Goal: Task Accomplishment & Management: Complete application form

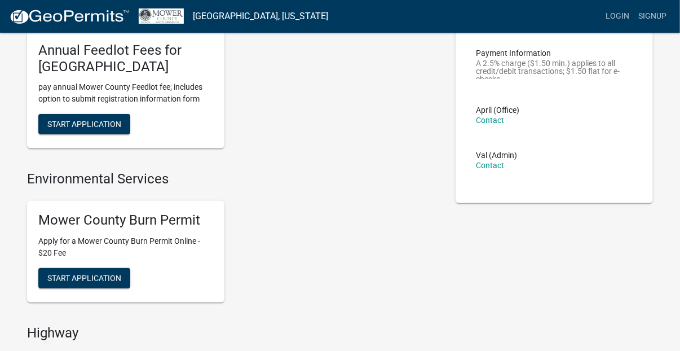
scroll to position [84, 0]
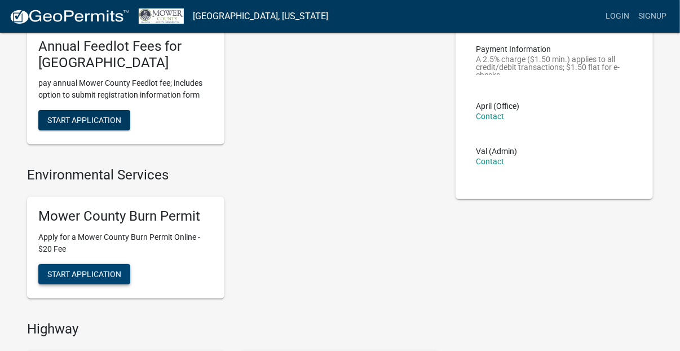
click at [65, 269] on span "Start Application" at bounding box center [84, 273] width 74 height 9
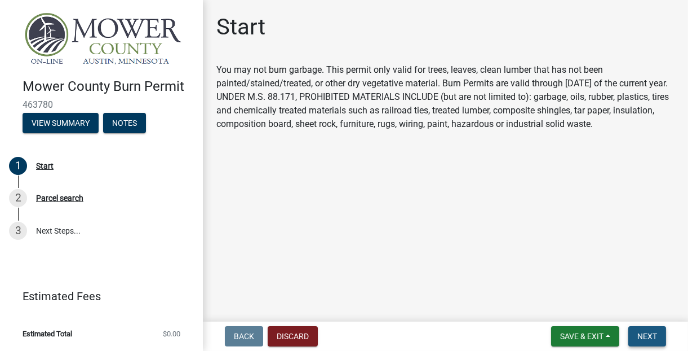
click at [655, 330] on button "Next" at bounding box center [647, 336] width 38 height 20
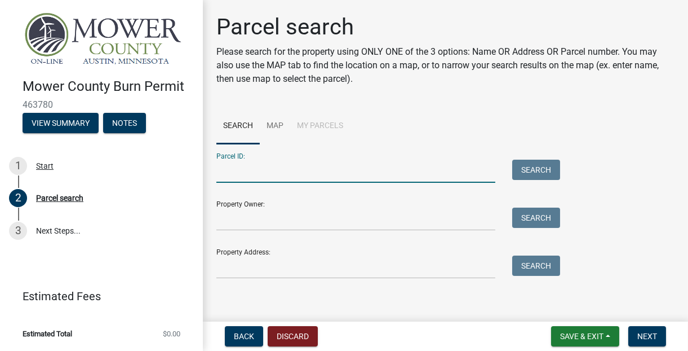
click at [286, 176] on input "Parcel ID:" at bounding box center [355, 170] width 279 height 23
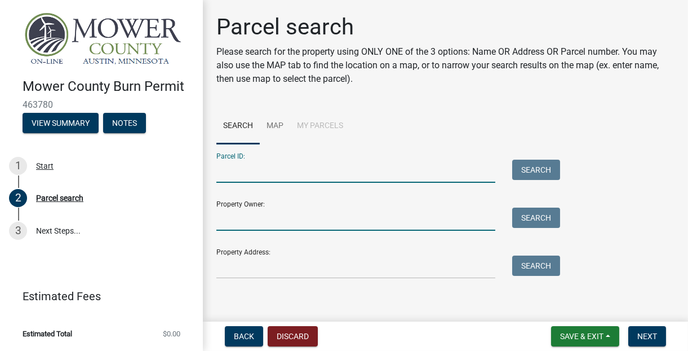
click at [257, 224] on input "Property Owner:" at bounding box center [355, 218] width 279 height 23
type input "Chris Kanne"
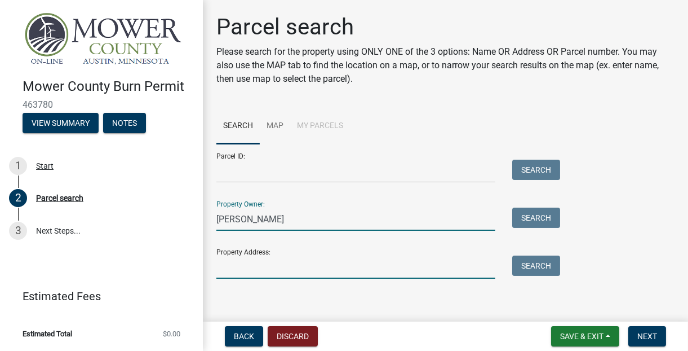
type input "[STREET_ADDRESS]"
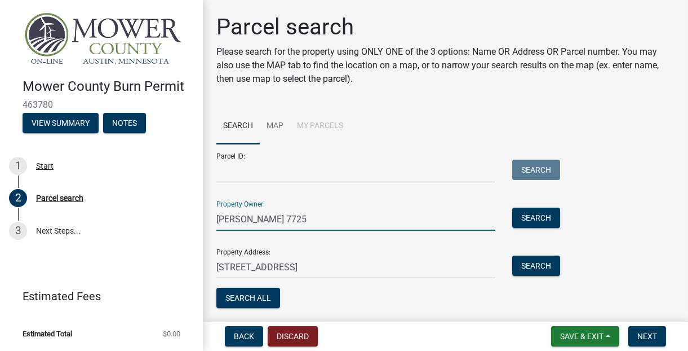
click at [299, 217] on input "Krista Smith 7725" at bounding box center [355, 218] width 279 height 23
type input "K"
type input "C"
type input "m"
type input "[PERSON_NAME] and [PERSON_NAME]"
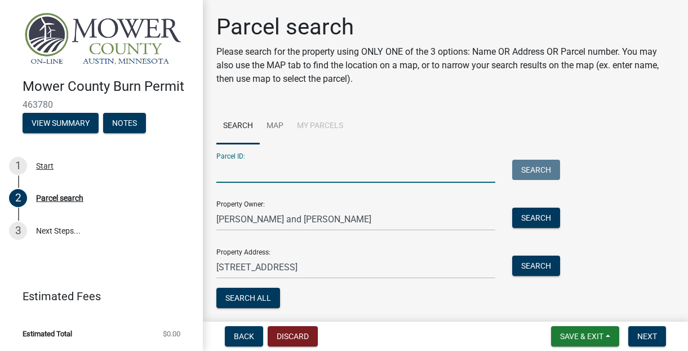
click at [237, 171] on input "Parcel ID:" at bounding box center [355, 170] width 279 height 23
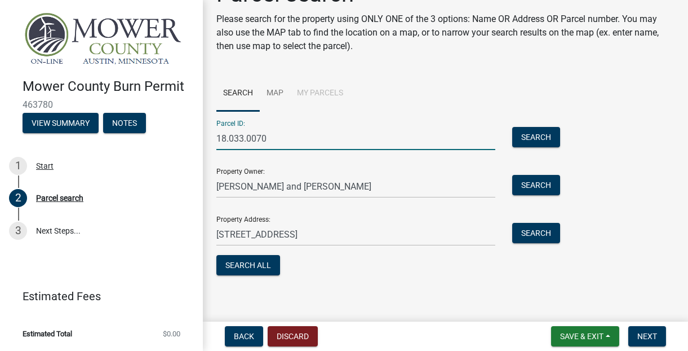
scroll to position [38, 0]
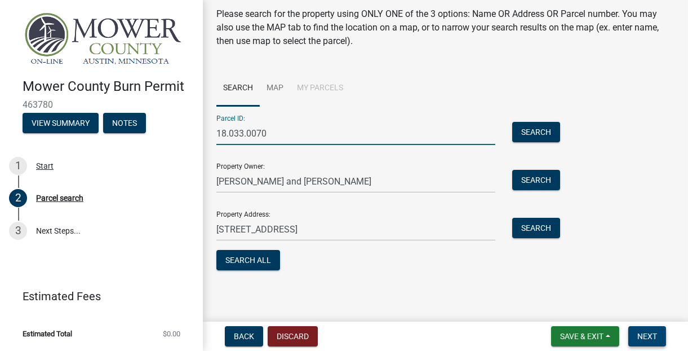
type input "18.033.0070"
click at [641, 334] on span "Next" at bounding box center [647, 335] width 20 height 9
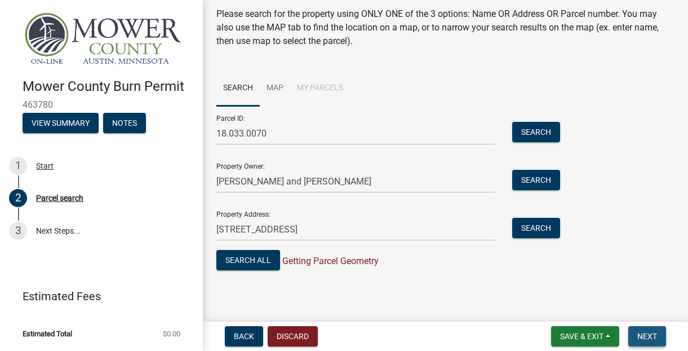
click at [642, 338] on span "Next" at bounding box center [647, 335] width 20 height 9
click at [527, 294] on main "Parcel search Please search for the property using ONLY ONE of the 3 options: N…" at bounding box center [445, 158] width 485 height 317
click at [536, 181] on button "Search" at bounding box center [536, 180] width 48 height 20
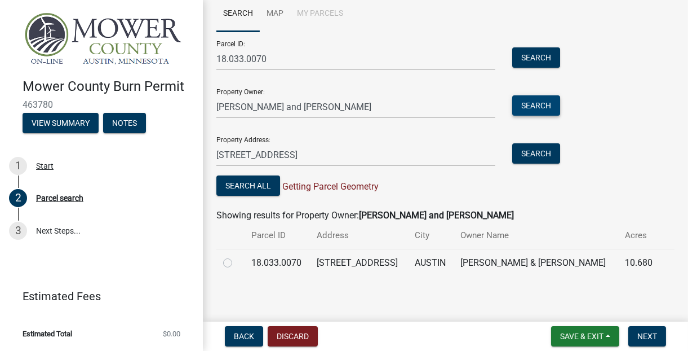
scroll to position [115, 0]
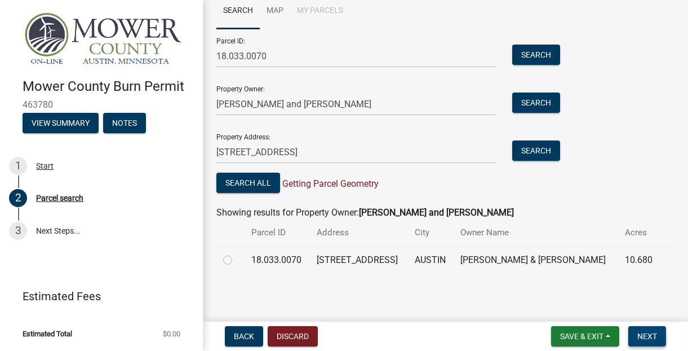
click at [648, 334] on span "Next" at bounding box center [647, 335] width 20 height 9
click at [237, 253] on label at bounding box center [237, 253] width 0 height 0
click at [237, 260] on input "radio" at bounding box center [240, 256] width 7 height 7
radio input "true"
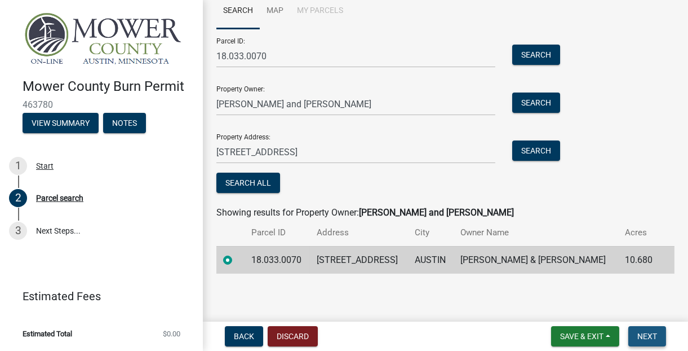
click at [644, 331] on span "Next" at bounding box center [647, 335] width 20 height 9
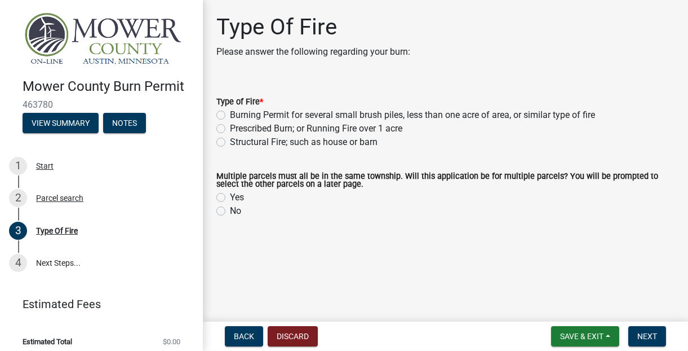
click at [230, 114] on label "Burning Permit for several small brush piles, less than one acre of area, or si…" at bounding box center [412, 115] width 365 height 14
click at [230, 114] on input "Burning Permit for several small brush piles, less than one acre of area, or si…" at bounding box center [233, 111] width 7 height 7
radio input "true"
click at [230, 212] on label "No" at bounding box center [235, 211] width 11 height 14
click at [230, 211] on input "No" at bounding box center [233, 207] width 7 height 7
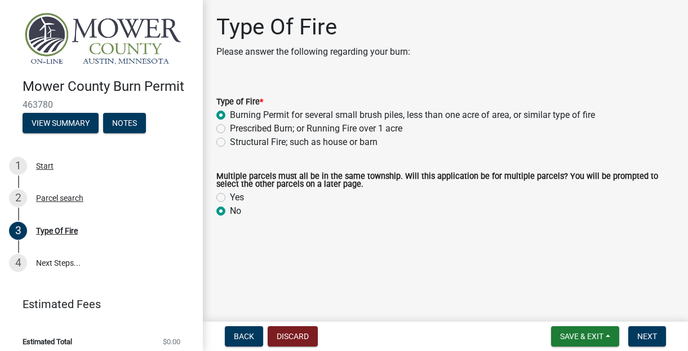
radio input "true"
click at [645, 338] on span "Next" at bounding box center [647, 335] width 20 height 9
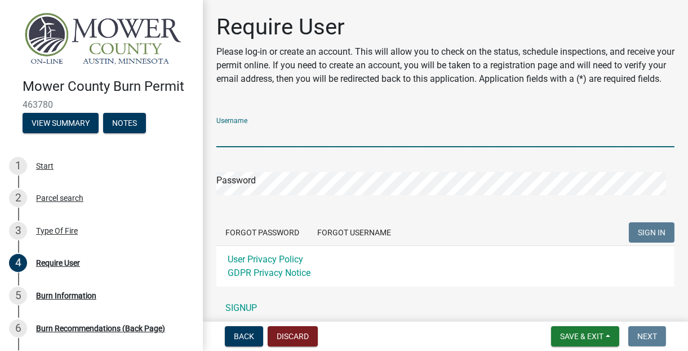
click at [290, 147] on input "Username" at bounding box center [445, 135] width 458 height 23
type input "[EMAIL_ADDRESS][DOMAIN_NAME]"
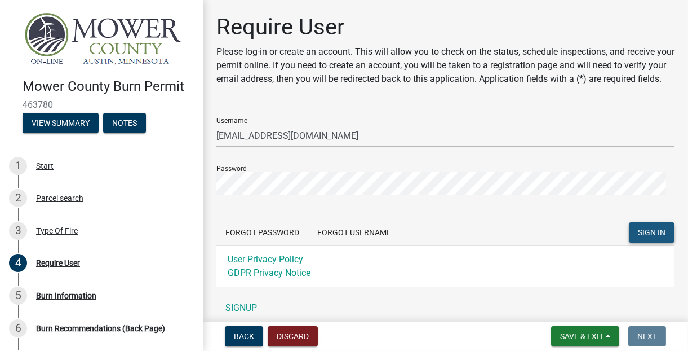
click at [638, 237] on span "SIGN IN" at bounding box center [652, 232] width 28 height 9
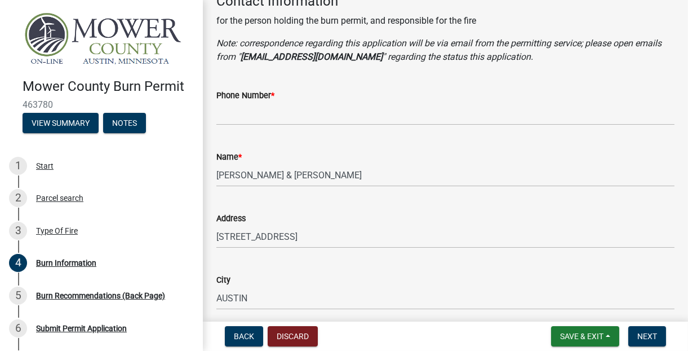
scroll to position [153, 0]
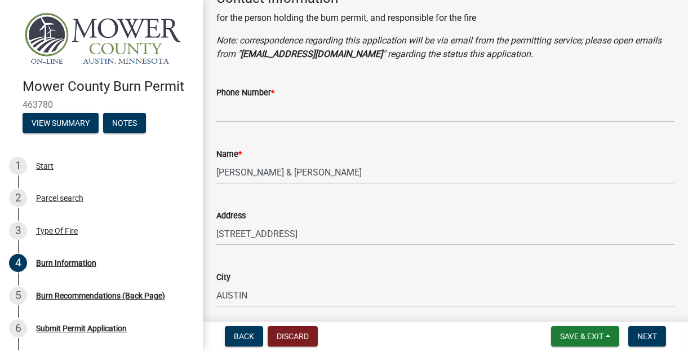
click at [299, 98] on div "Phone Number *" at bounding box center [445, 93] width 458 height 14
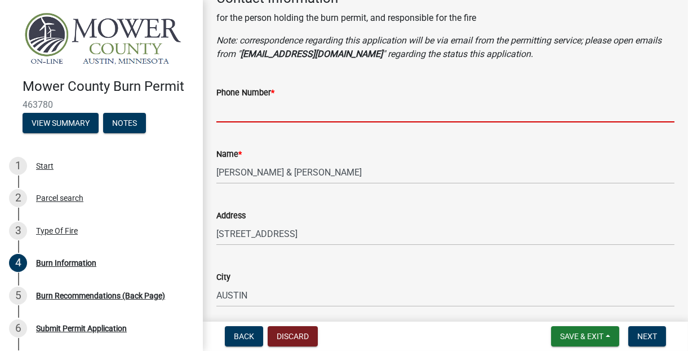
click at [246, 118] on input "Phone Number *" at bounding box center [445, 110] width 458 height 23
type input "5072794848"
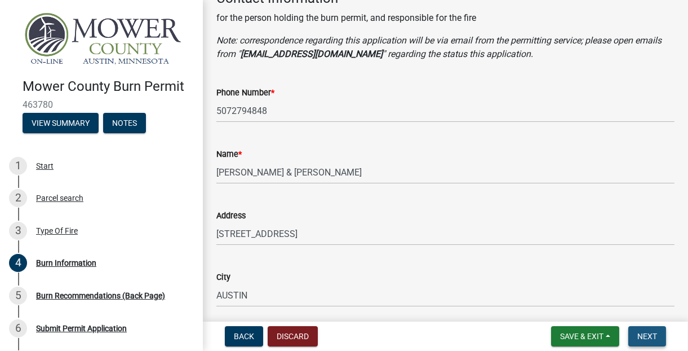
click at [641, 335] on span "Next" at bounding box center [647, 335] width 20 height 9
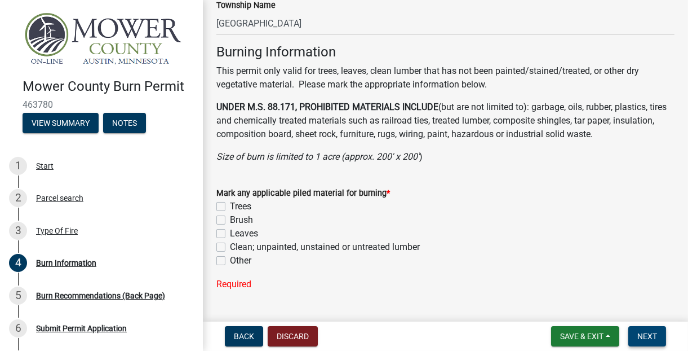
scroll to position [758, 0]
click at [230, 206] on label "Trees" at bounding box center [240, 206] width 21 height 14
click at [230, 206] on input "Trees" at bounding box center [233, 202] width 7 height 7
checkbox input "true"
checkbox input "false"
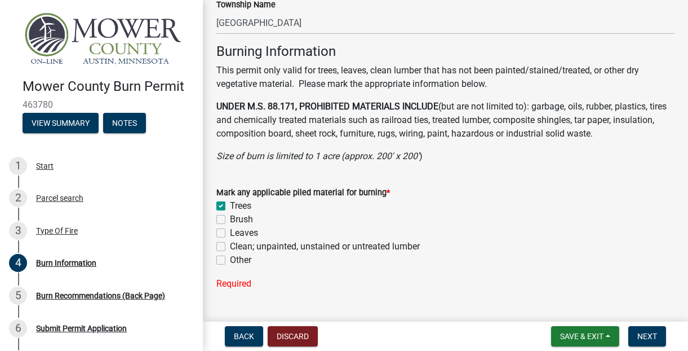
checkbox input "false"
click at [230, 221] on label "Brush" at bounding box center [241, 219] width 23 height 14
click at [230, 220] on input "Brush" at bounding box center [233, 215] width 7 height 7
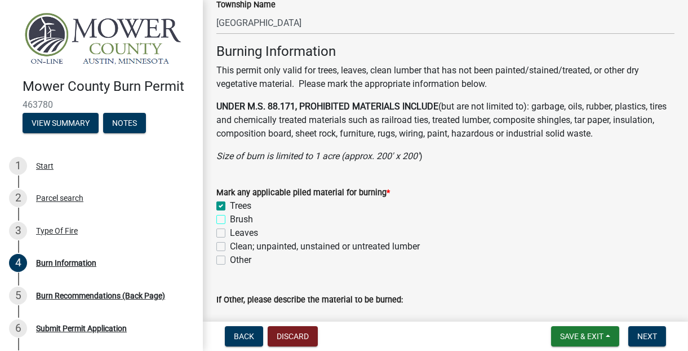
checkbox input "true"
checkbox input "false"
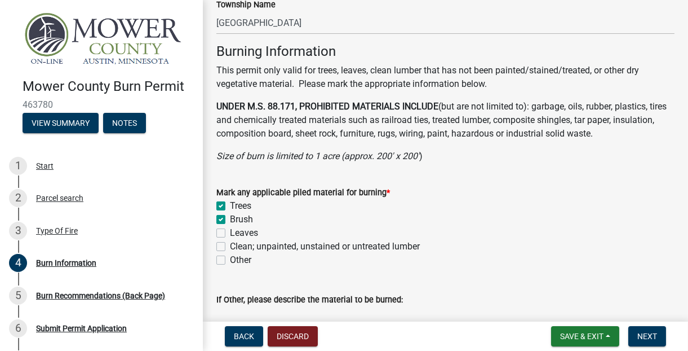
checkbox input "false"
click at [230, 234] on label "Leaves" at bounding box center [244, 233] width 28 height 14
click at [230, 233] on input "Leaves" at bounding box center [233, 229] width 7 height 7
checkbox input "true"
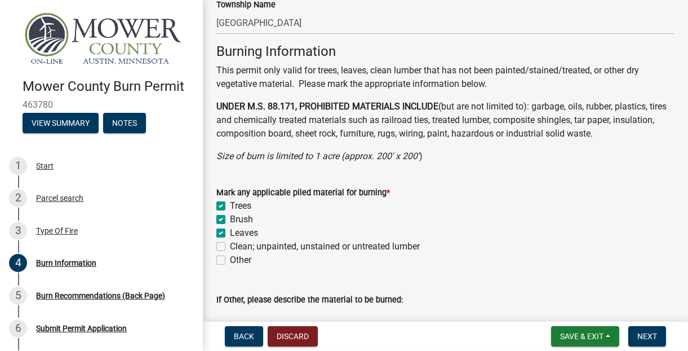
checkbox input "true"
checkbox input "false"
click at [641, 335] on span "Next" at bounding box center [647, 335] width 20 height 9
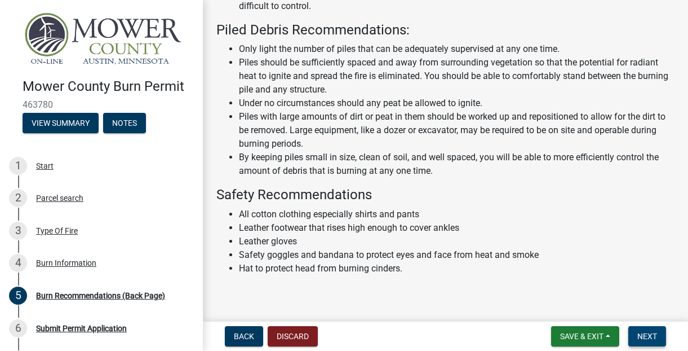
scroll to position [369, 0]
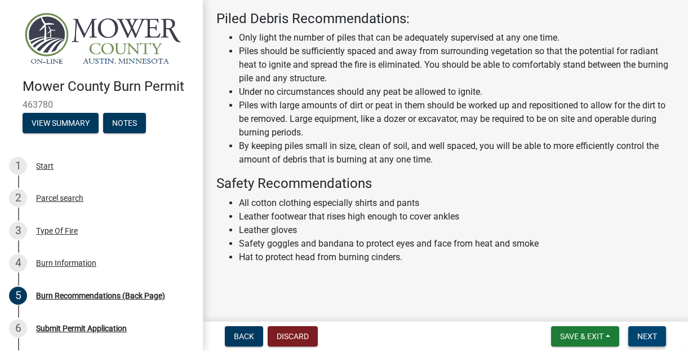
click at [653, 338] on span "Next" at bounding box center [647, 335] width 20 height 9
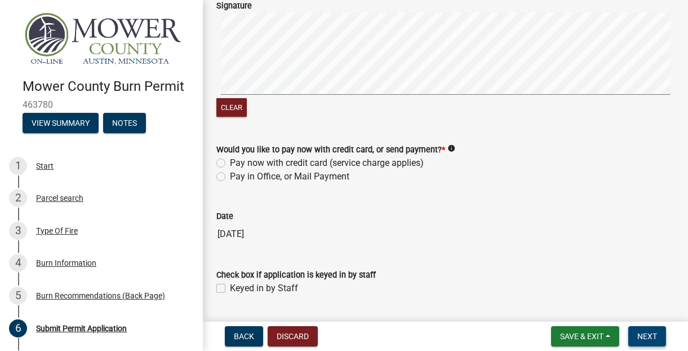
scroll to position [648, 0]
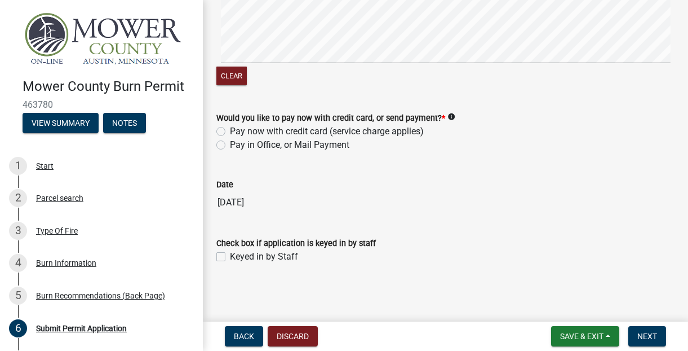
click at [230, 131] on label "Pay now with credit card (service charge applies)" at bounding box center [327, 132] width 194 height 14
click at [230, 131] on input "Pay now with credit card (service charge applies)" at bounding box center [233, 128] width 7 height 7
radio input "true"
click at [633, 340] on button "Next" at bounding box center [647, 336] width 38 height 20
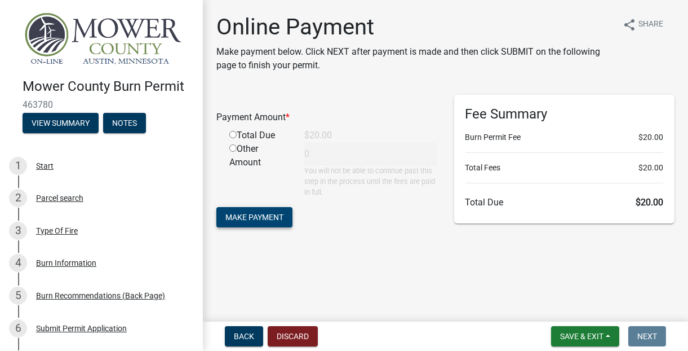
click at [256, 216] on span "Make Payment" at bounding box center [254, 216] width 58 height 9
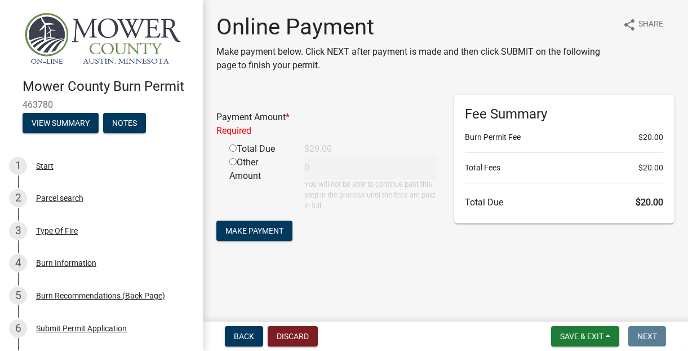
click at [234, 145] on input "radio" at bounding box center [232, 147] width 7 height 7
radio input "true"
type input "20"
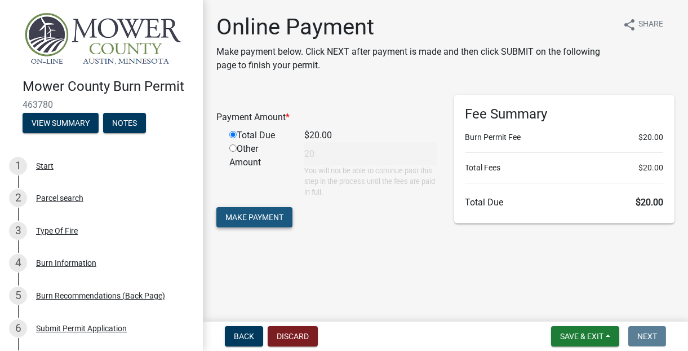
click at [238, 223] on button "Make Payment" at bounding box center [254, 217] width 76 height 20
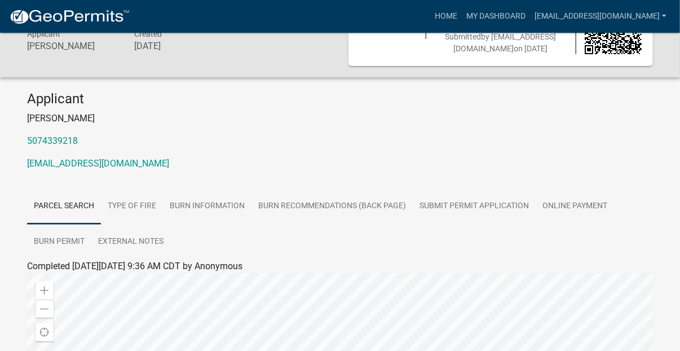
scroll to position [68, 0]
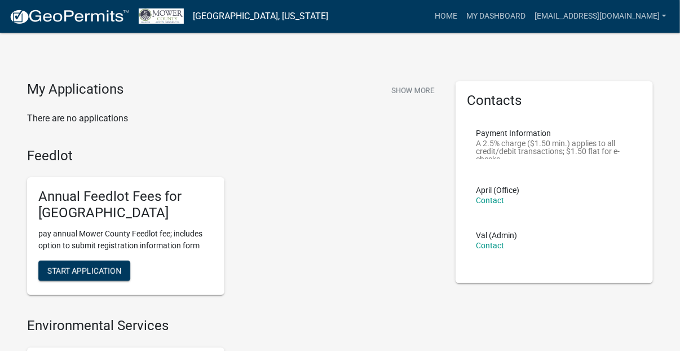
click at [181, 136] on div "My Applications Show More There are no applications" at bounding box center [233, 114] width 428 height 66
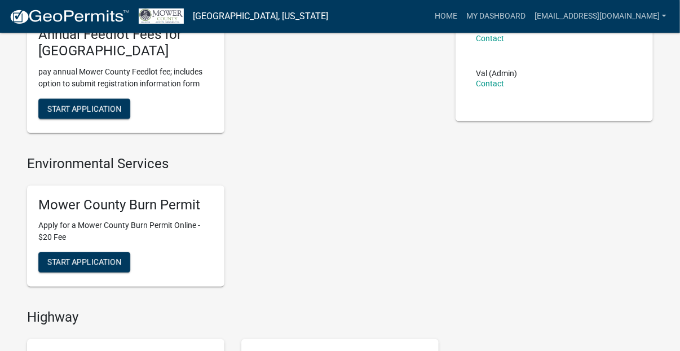
scroll to position [165, 0]
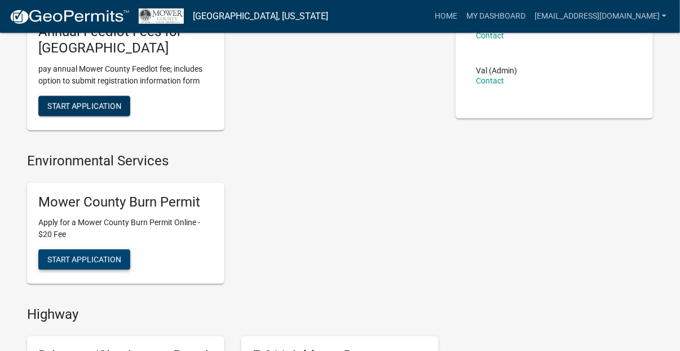
click at [60, 256] on span "Start Application" at bounding box center [84, 259] width 74 height 9
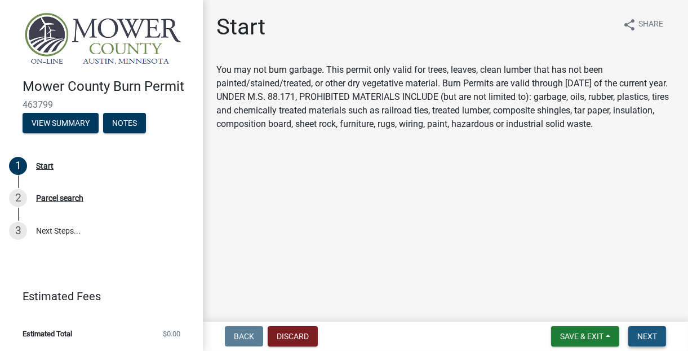
click at [637, 335] on button "Next" at bounding box center [647, 336] width 38 height 20
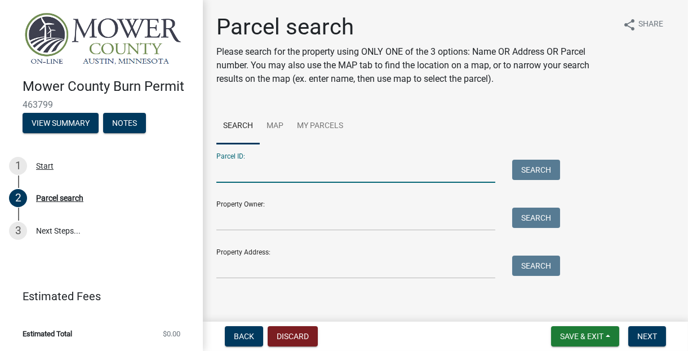
click at [247, 169] on input "Parcel ID:" at bounding box center [355, 170] width 279 height 23
type input "18.033.0070"
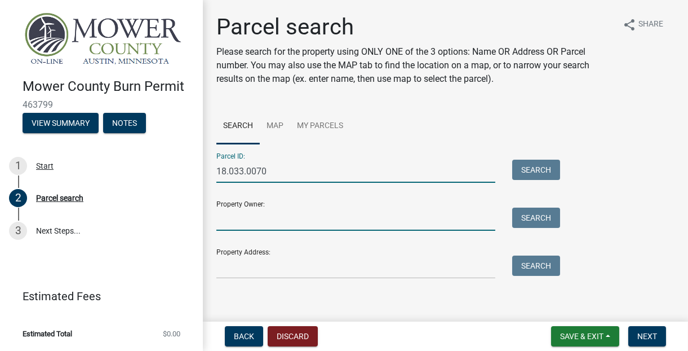
type input "[PERSON_NAME] and [PERSON_NAME]"
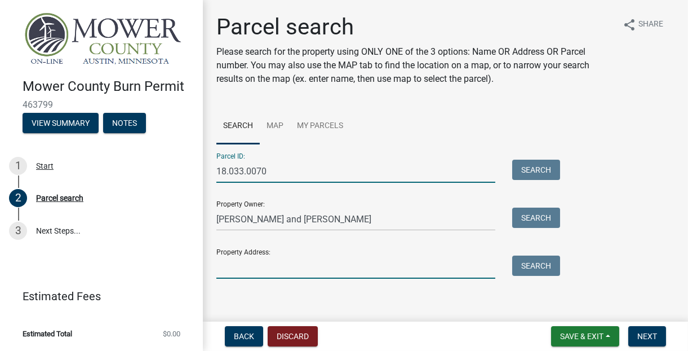
type input "[STREET_ADDRESS]"
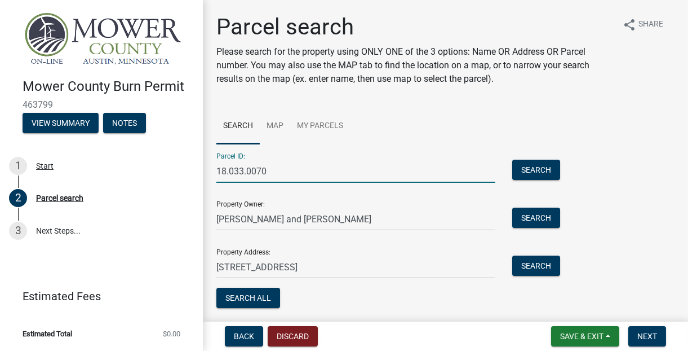
scroll to position [38, 0]
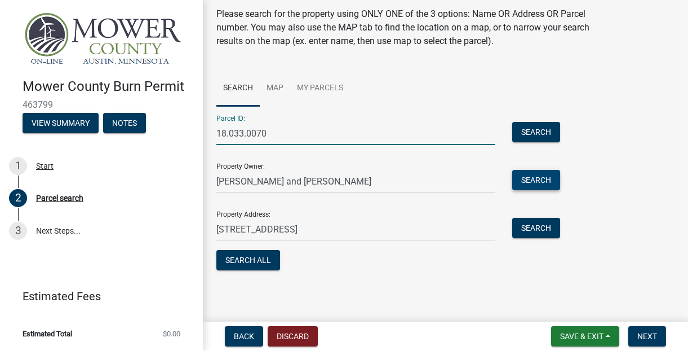
click at [534, 180] on button "Search" at bounding box center [536, 180] width 48 height 20
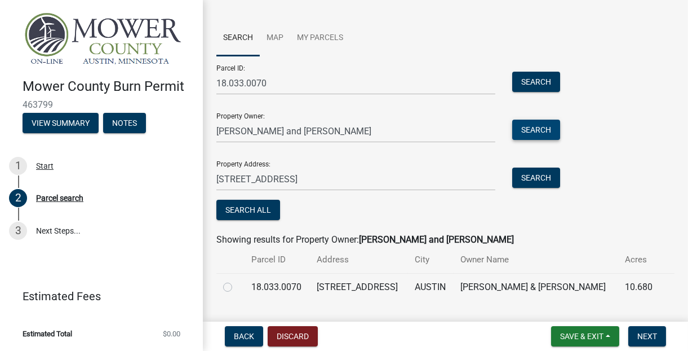
scroll to position [115, 0]
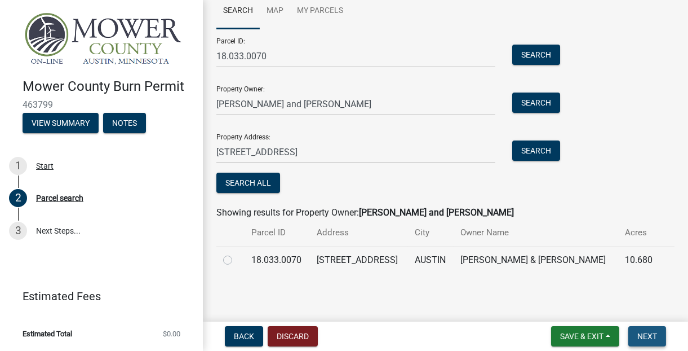
click at [641, 332] on span "Next" at bounding box center [647, 335] width 20 height 9
click at [237, 253] on label at bounding box center [237, 253] width 0 height 0
click at [237, 260] on input "radio" at bounding box center [240, 256] width 7 height 7
radio input "true"
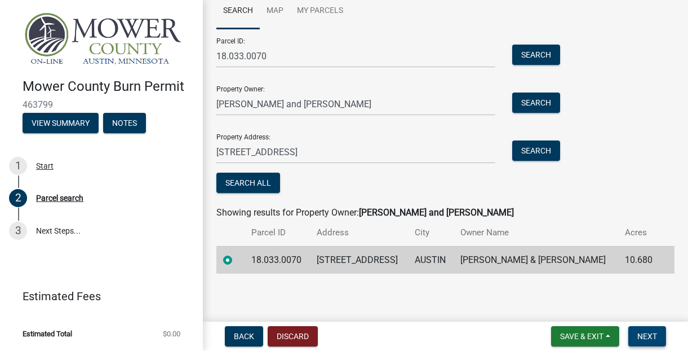
click at [647, 340] on span "Next" at bounding box center [647, 335] width 20 height 9
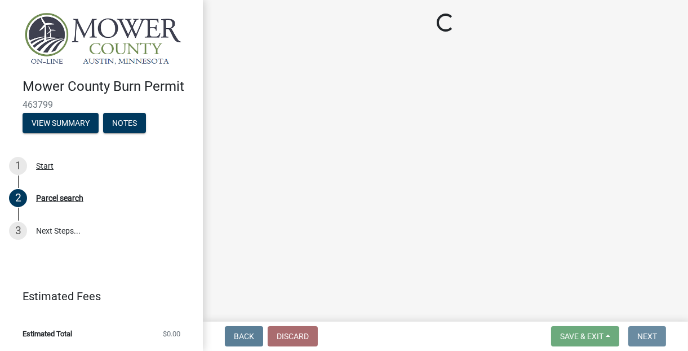
scroll to position [0, 0]
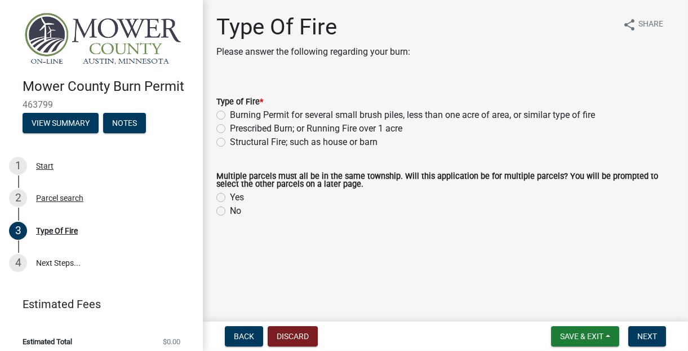
click at [230, 116] on label "Burning Permit for several small brush piles, less than one acre of area, or si…" at bounding box center [412, 115] width 365 height 14
click at [230, 116] on input "Burning Permit for several small brush piles, less than one acre of area, or si…" at bounding box center [233, 111] width 7 height 7
radio input "true"
click at [230, 211] on label "No" at bounding box center [235, 211] width 11 height 14
click at [230, 211] on input "No" at bounding box center [233, 207] width 7 height 7
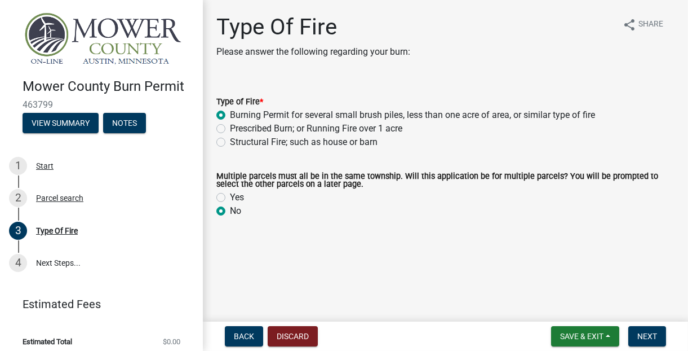
radio input "true"
click at [639, 335] on span "Next" at bounding box center [647, 335] width 20 height 9
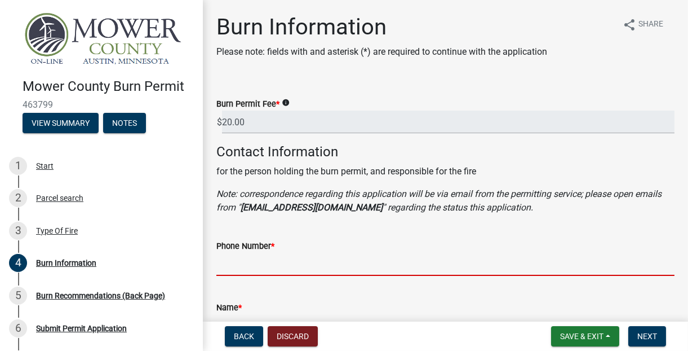
click at [299, 257] on input "Phone Number *" at bounding box center [445, 263] width 458 height 23
type input "5072794848"
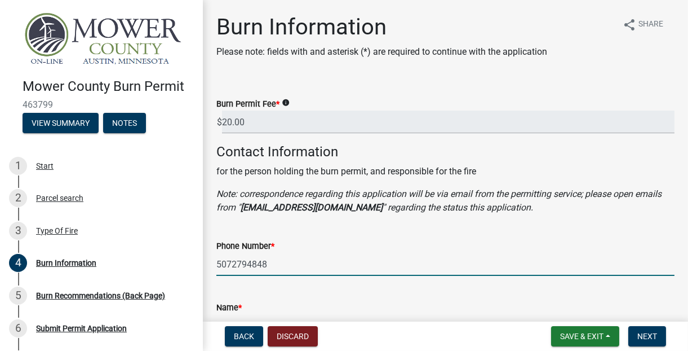
click at [254, 303] on div "Name *" at bounding box center [445, 307] width 458 height 14
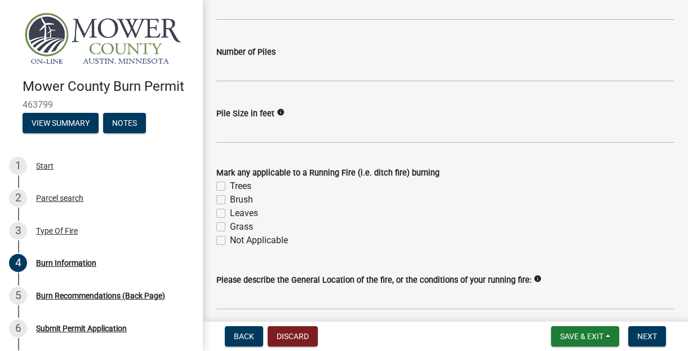
scroll to position [1159, 0]
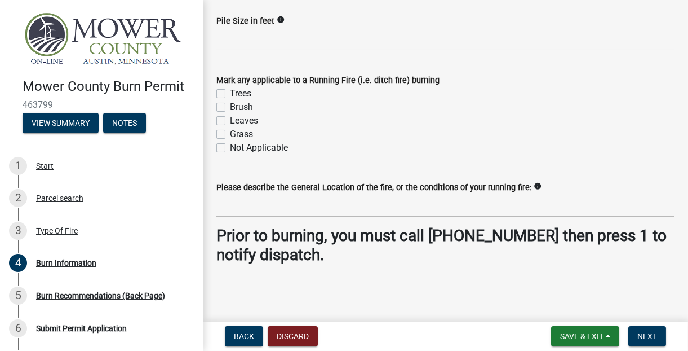
click at [230, 94] on label "Trees" at bounding box center [240, 94] width 21 height 14
click at [230, 94] on input "Trees" at bounding box center [233, 90] width 7 height 7
checkbox input "true"
checkbox input "false"
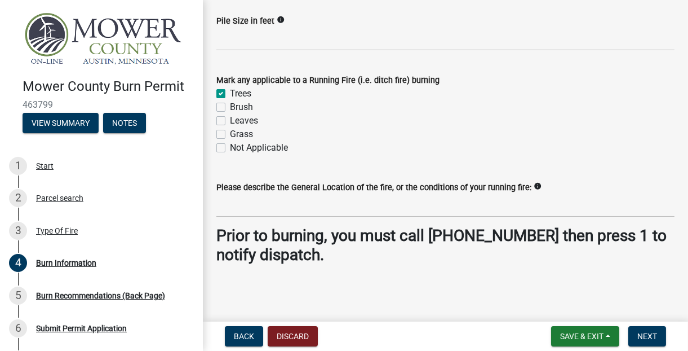
checkbox input "false"
click at [230, 108] on label "Brush" at bounding box center [241, 107] width 23 height 14
click at [230, 108] on input "Brush" at bounding box center [233, 103] width 7 height 7
checkbox input "true"
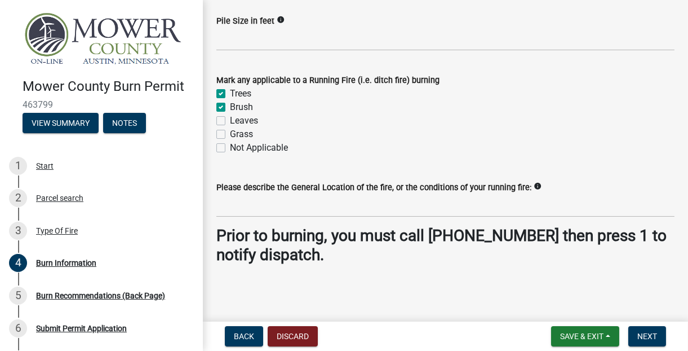
checkbox input "true"
checkbox input "false"
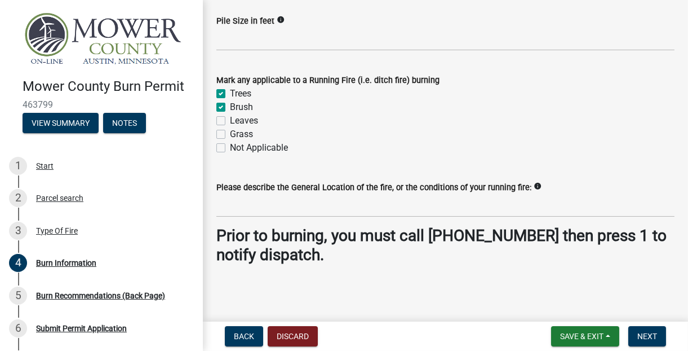
click at [230, 119] on label "Leaves" at bounding box center [244, 121] width 28 height 14
click at [230, 119] on input "Leaves" at bounding box center [233, 117] width 7 height 7
checkbox input "true"
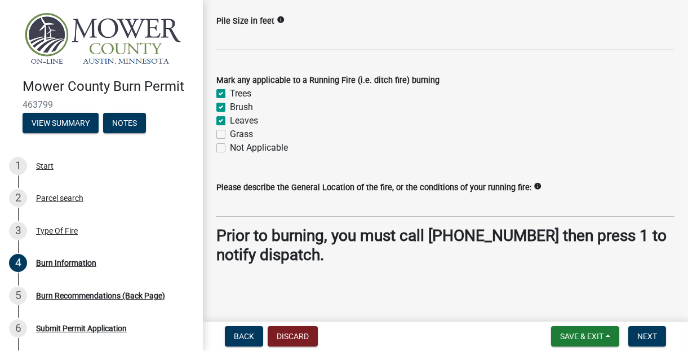
checkbox input "true"
checkbox input "false"
click at [654, 341] on button "Next" at bounding box center [647, 336] width 38 height 20
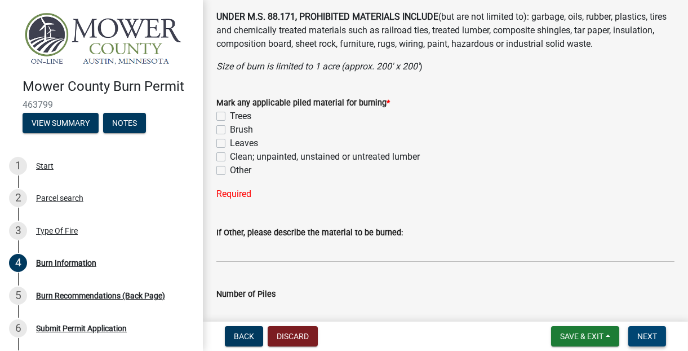
scroll to position [835, 0]
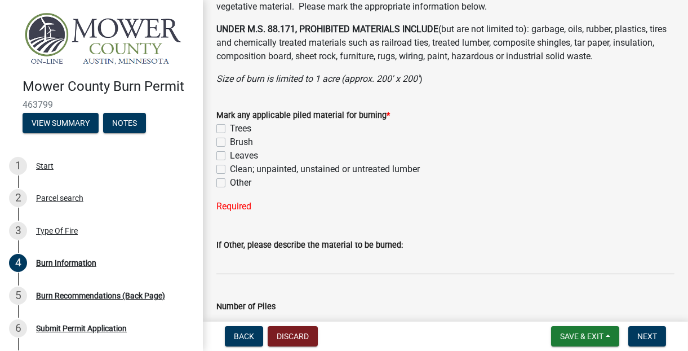
click at [230, 127] on label "Trees" at bounding box center [240, 129] width 21 height 14
click at [230, 127] on input "Trees" at bounding box center [233, 125] width 7 height 7
checkbox input "true"
checkbox input "false"
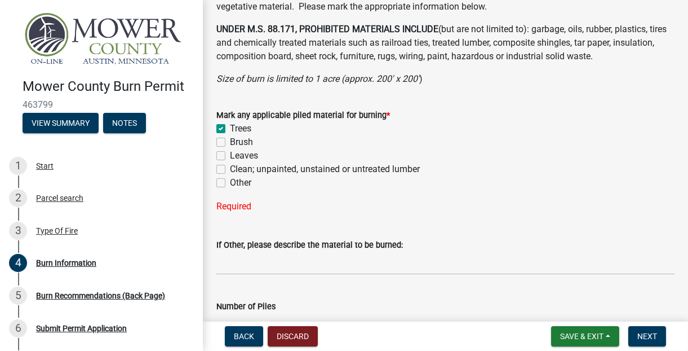
checkbox input "false"
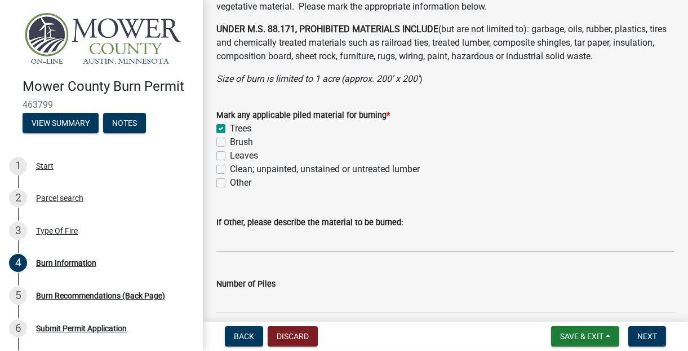
click at [230, 141] on label "Brush" at bounding box center [241, 142] width 23 height 14
click at [230, 141] on input "Brush" at bounding box center [233, 138] width 7 height 7
checkbox input "true"
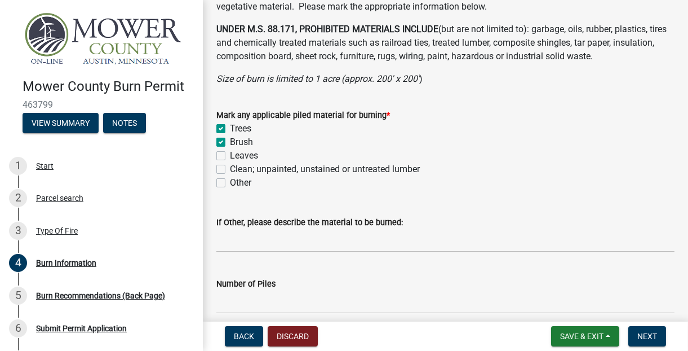
checkbox input "false"
click at [230, 152] on label "Leaves" at bounding box center [244, 156] width 28 height 14
click at [230, 152] on input "Leaves" at bounding box center [233, 152] width 7 height 7
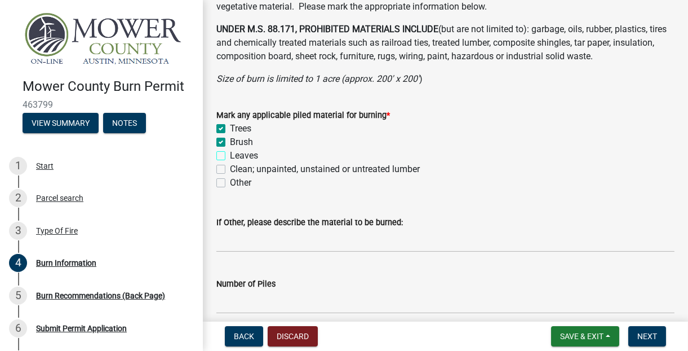
checkbox input "true"
checkbox input "false"
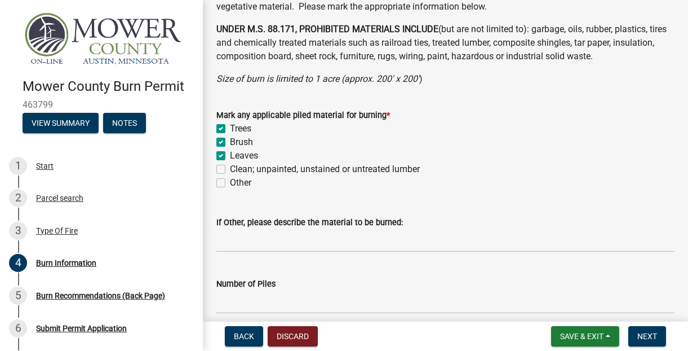
checkbox input "false"
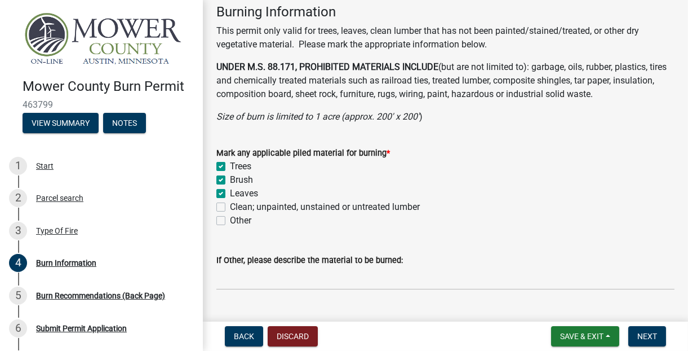
scroll to position [799, 0]
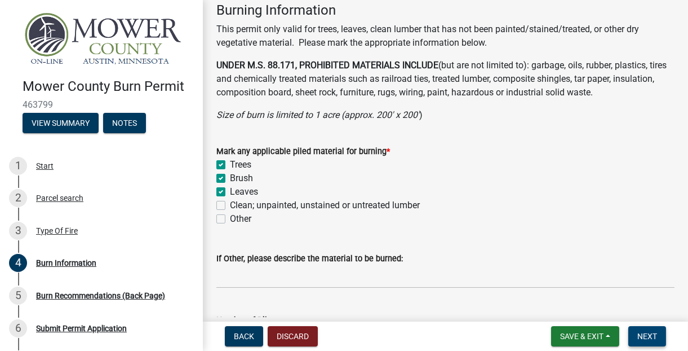
click at [649, 333] on span "Next" at bounding box center [647, 335] width 20 height 9
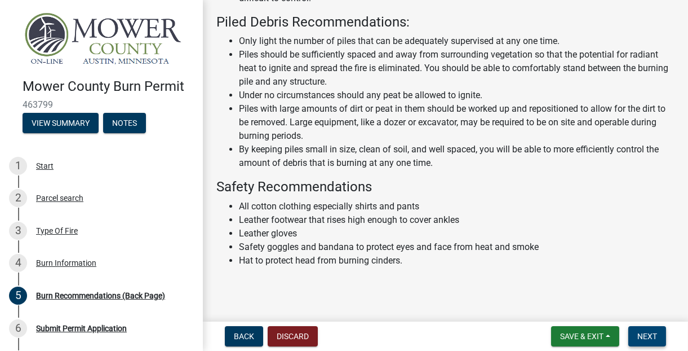
scroll to position [369, 0]
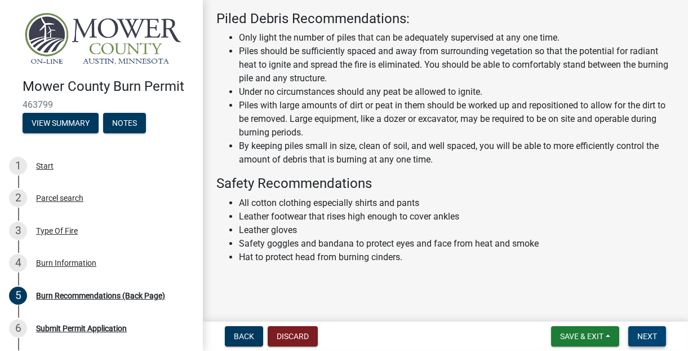
click at [637, 334] on span "Next" at bounding box center [647, 335] width 20 height 9
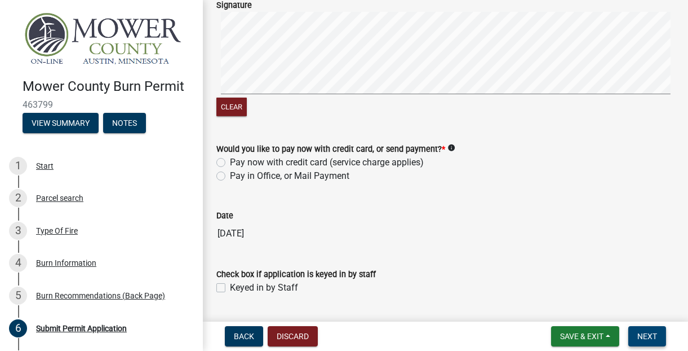
scroll to position [648, 0]
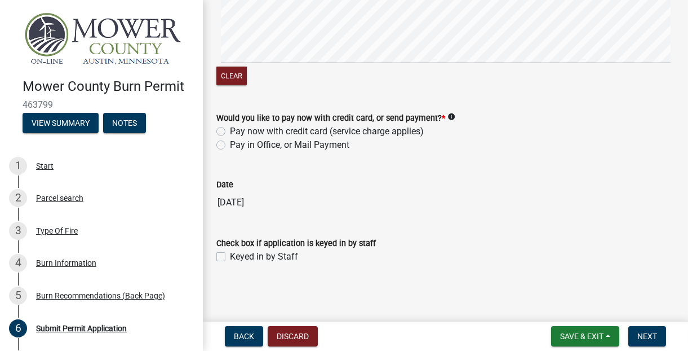
click at [230, 130] on label "Pay now with credit card (service charge applies)" at bounding box center [327, 132] width 194 height 14
click at [230, 130] on input "Pay now with credit card (service charge applies)" at bounding box center [233, 128] width 7 height 7
radio input "true"
click at [637, 338] on button "Next" at bounding box center [647, 336] width 38 height 20
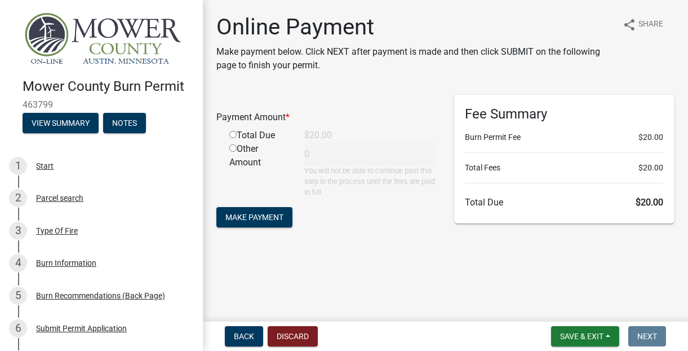
click at [235, 136] on input "radio" at bounding box center [232, 134] width 7 height 7
radio input "true"
type input "20"
click at [255, 218] on span "Make Payment" at bounding box center [254, 216] width 58 height 9
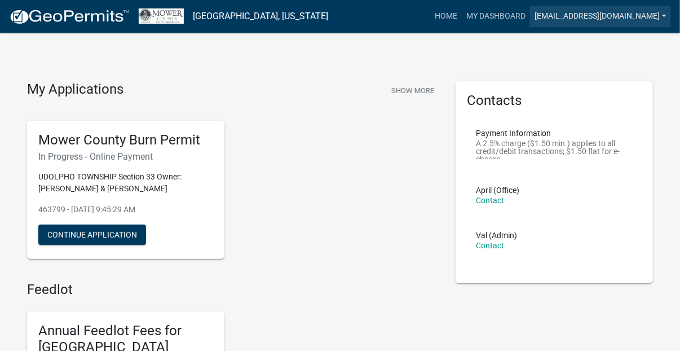
click at [665, 16] on link "[EMAIL_ADDRESS][DOMAIN_NAME]" at bounding box center [600, 16] width 141 height 21
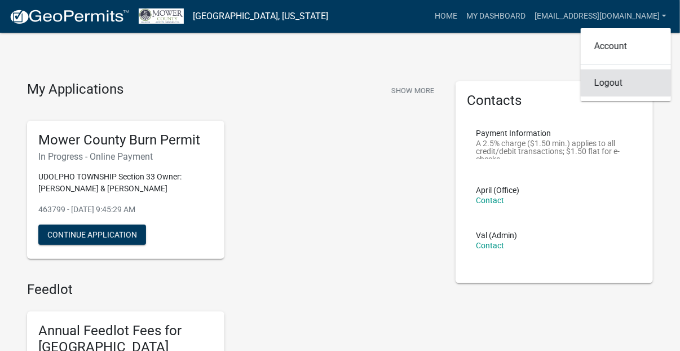
click at [622, 87] on link "Logout" at bounding box center [625, 82] width 90 height 27
